Goal: Task Accomplishment & Management: Use online tool/utility

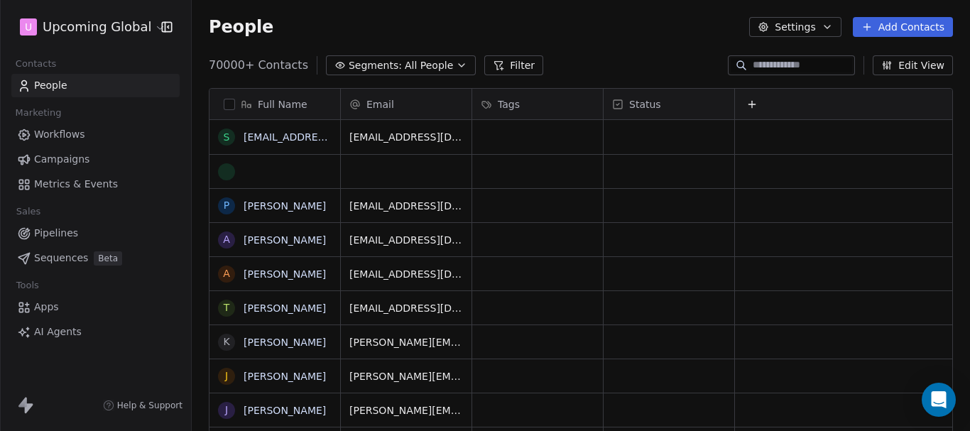
scroll to position [369, 768]
click at [362, 65] on span "Segments:" at bounding box center [375, 65] width 53 height 15
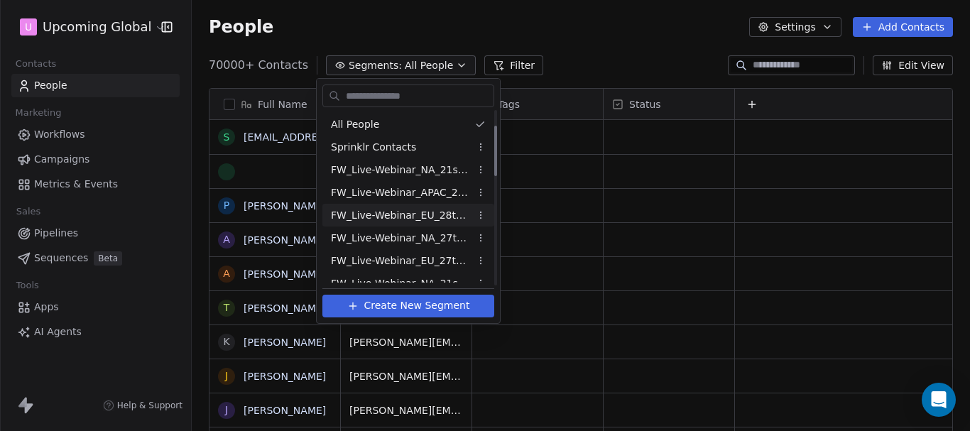
scroll to position [421, 0]
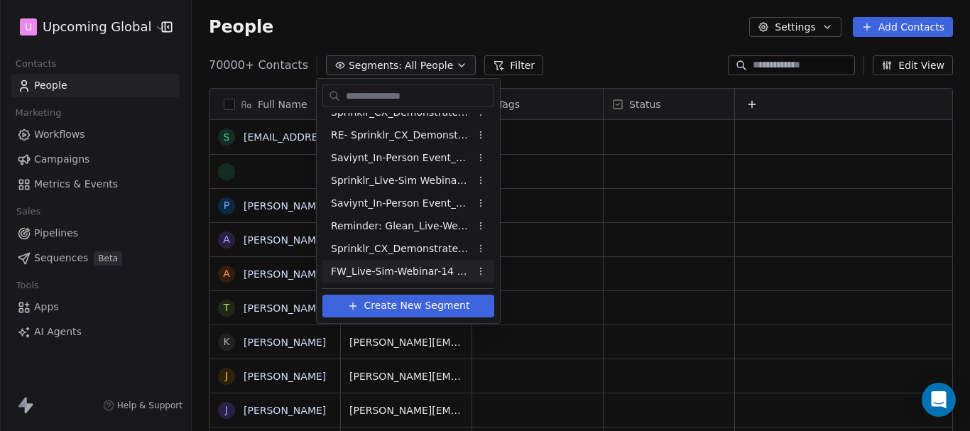
click at [441, 274] on span "FW_Live-Sim-Webinar-14 Oct'25-NA" at bounding box center [400, 271] width 139 height 15
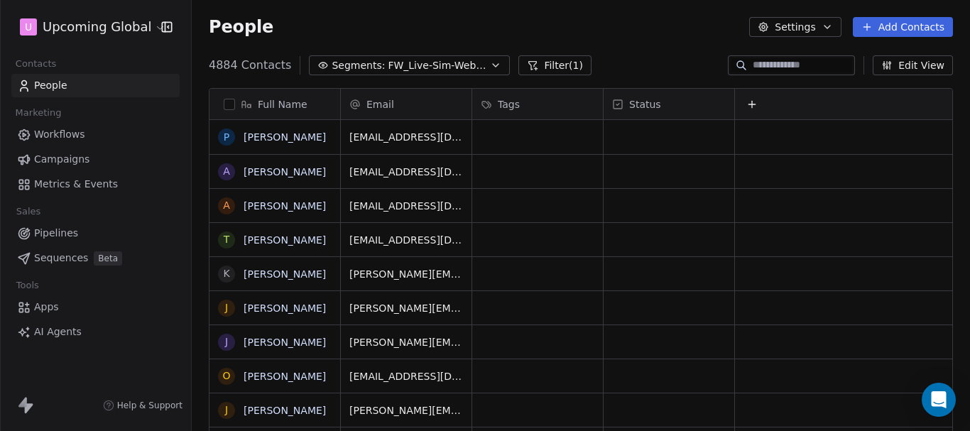
scroll to position [369, 768]
click at [550, 64] on button "Filter (1)" at bounding box center [554, 65] width 73 height 20
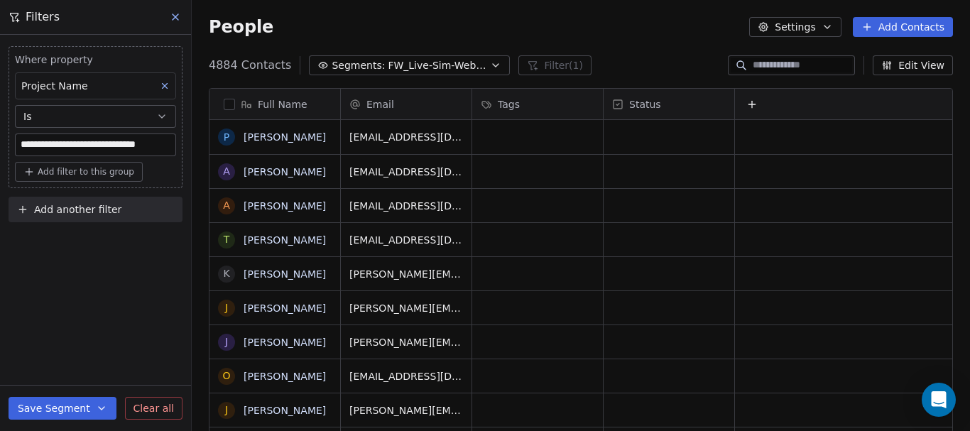
click at [67, 175] on span "Add filter to this group" at bounding box center [86, 171] width 97 height 11
click at [76, 204] on span "Contact properties" at bounding box center [76, 202] width 92 height 15
type input "*********"
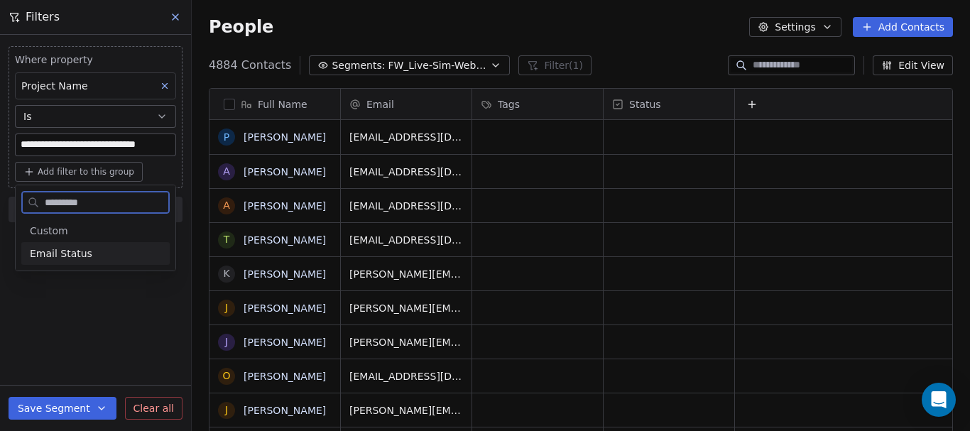
click at [104, 246] on div "Email Status" at bounding box center [95, 253] width 148 height 23
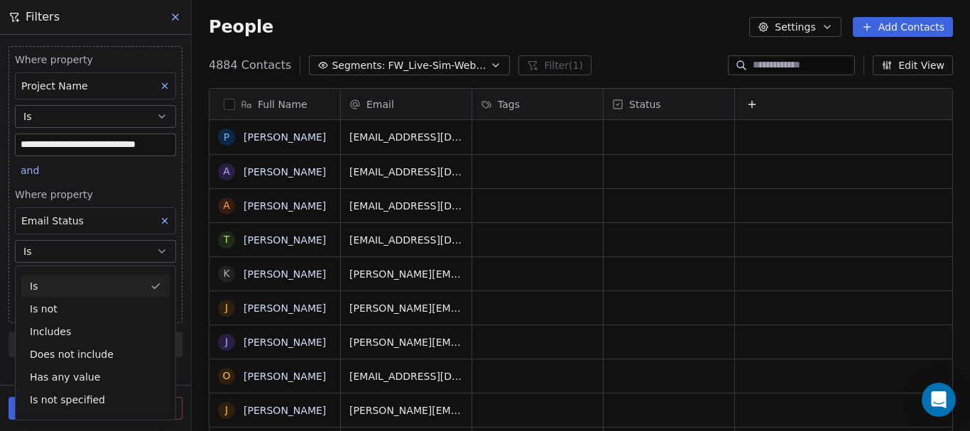
click at [188, 276] on div "**********" at bounding box center [95, 199] width 191 height 328
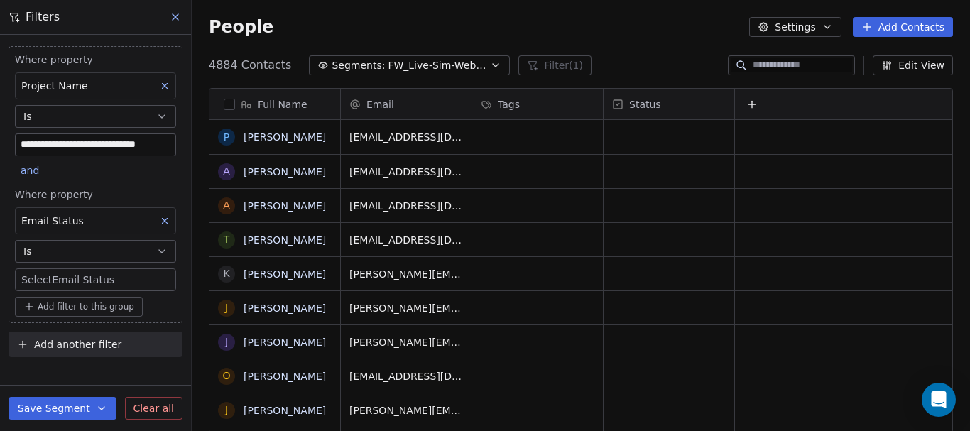
click at [107, 278] on body "**********" at bounding box center [485, 215] width 970 height 431
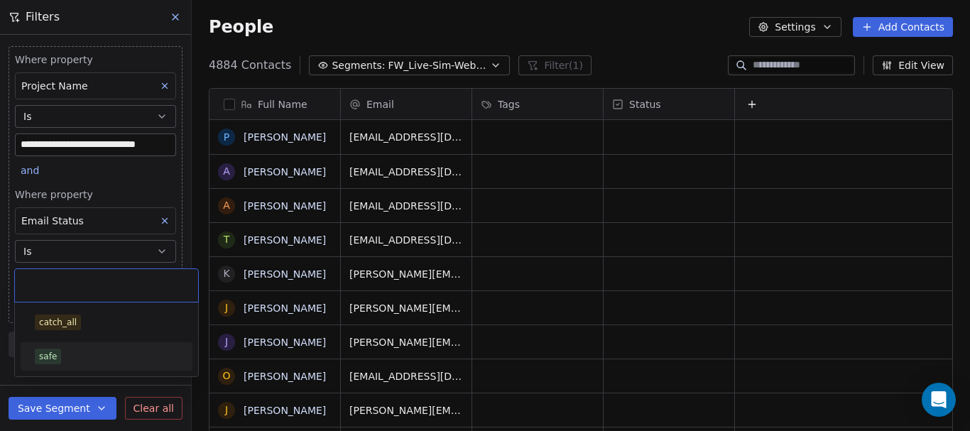
click at [54, 352] on div "safe" at bounding box center [48, 356] width 18 height 13
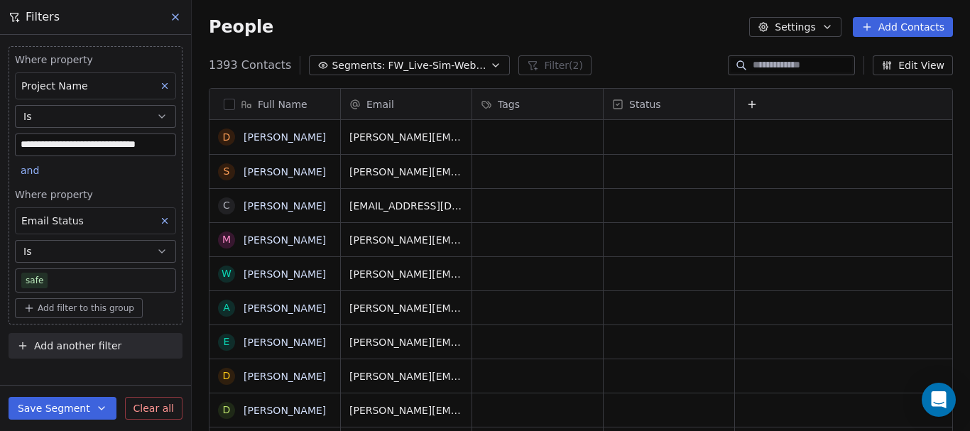
click at [914, 67] on button "Edit View" at bounding box center [913, 65] width 80 height 20
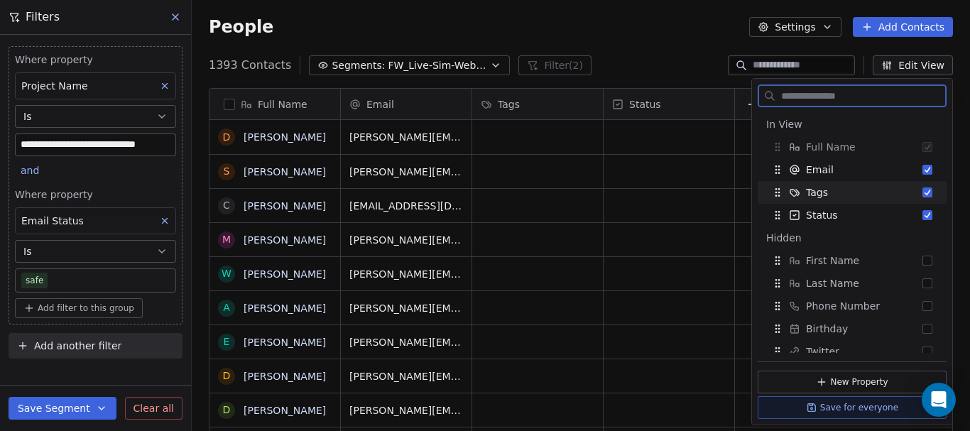
click at [922, 193] on button "Suggestions" at bounding box center [927, 192] width 10 height 10
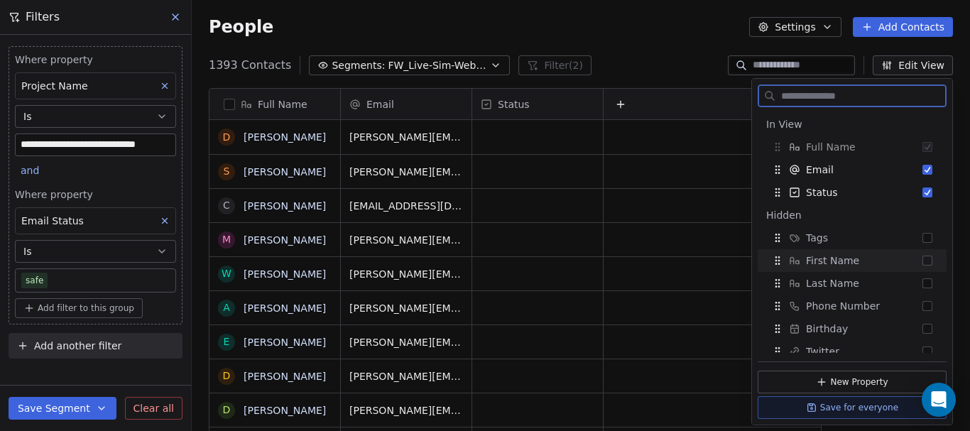
click at [910, 261] on div "First Name" at bounding box center [852, 260] width 178 height 23
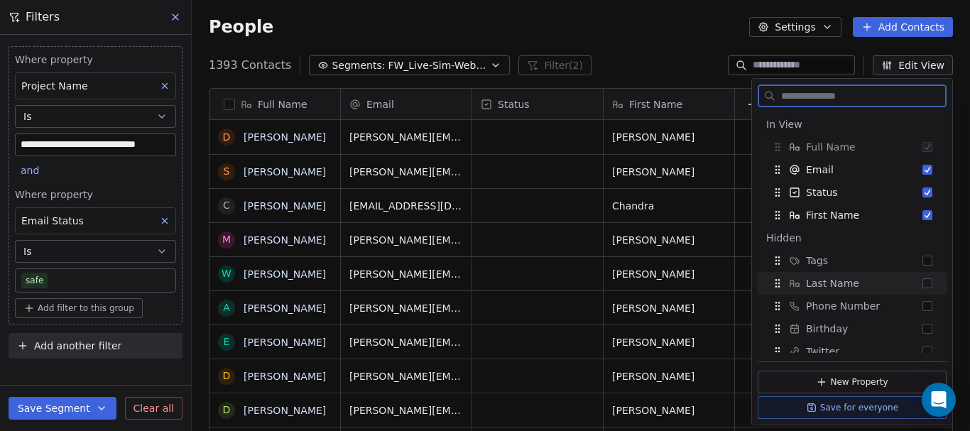
click at [922, 281] on button "Suggestions" at bounding box center [927, 283] width 10 height 10
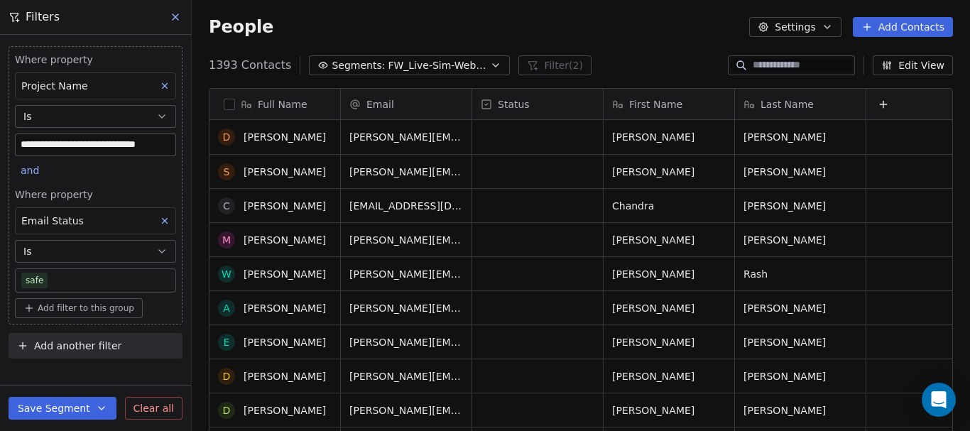
scroll to position [0, 0]
click at [222, 107] on div "Full Name" at bounding box center [273, 104] width 111 height 14
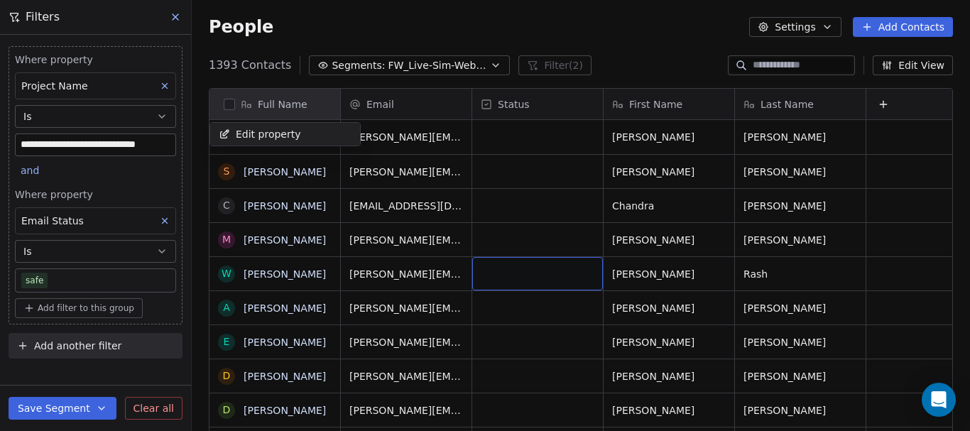
click at [225, 107] on html "**********" at bounding box center [485, 215] width 970 height 431
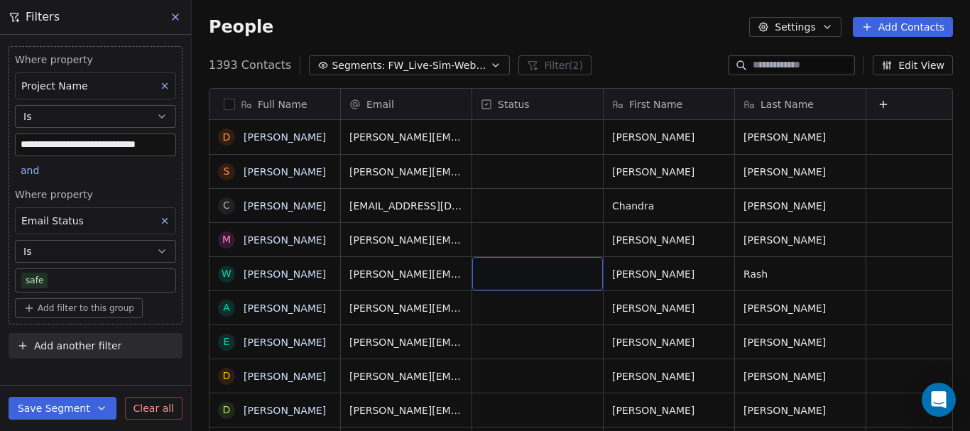
click at [231, 107] on button "button" at bounding box center [229, 104] width 11 height 11
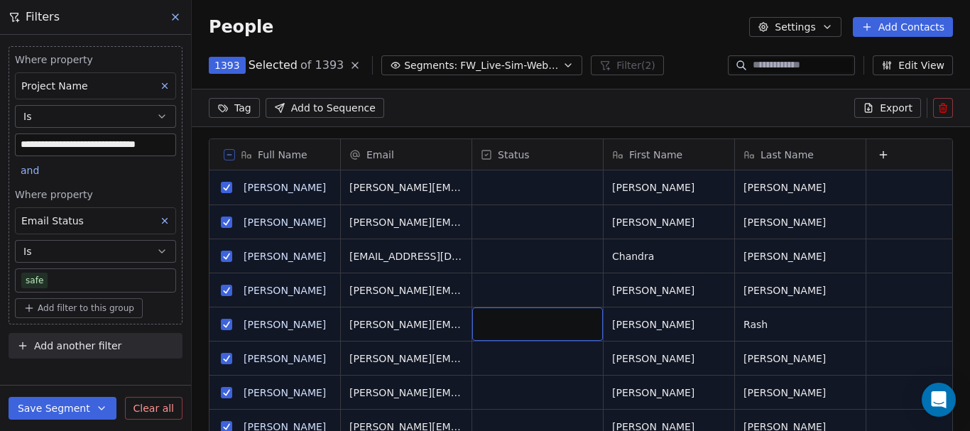
scroll to position [319, 768]
click at [878, 108] on button "Export" at bounding box center [887, 108] width 67 height 20
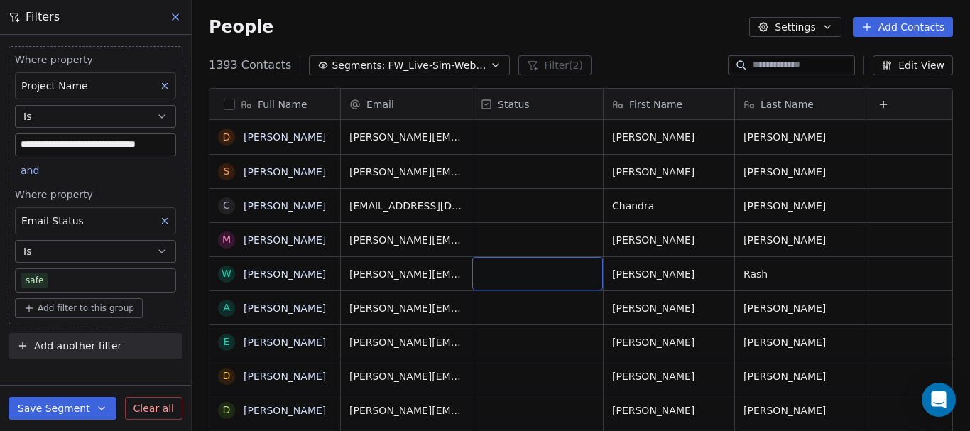
scroll to position [369, 768]
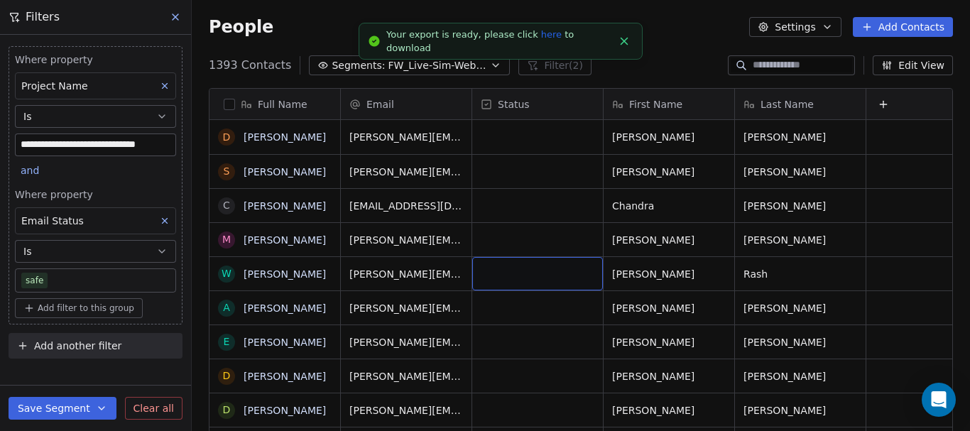
click at [541, 40] on link "here" at bounding box center [551, 34] width 21 height 11
